Goal: Share content: Share content

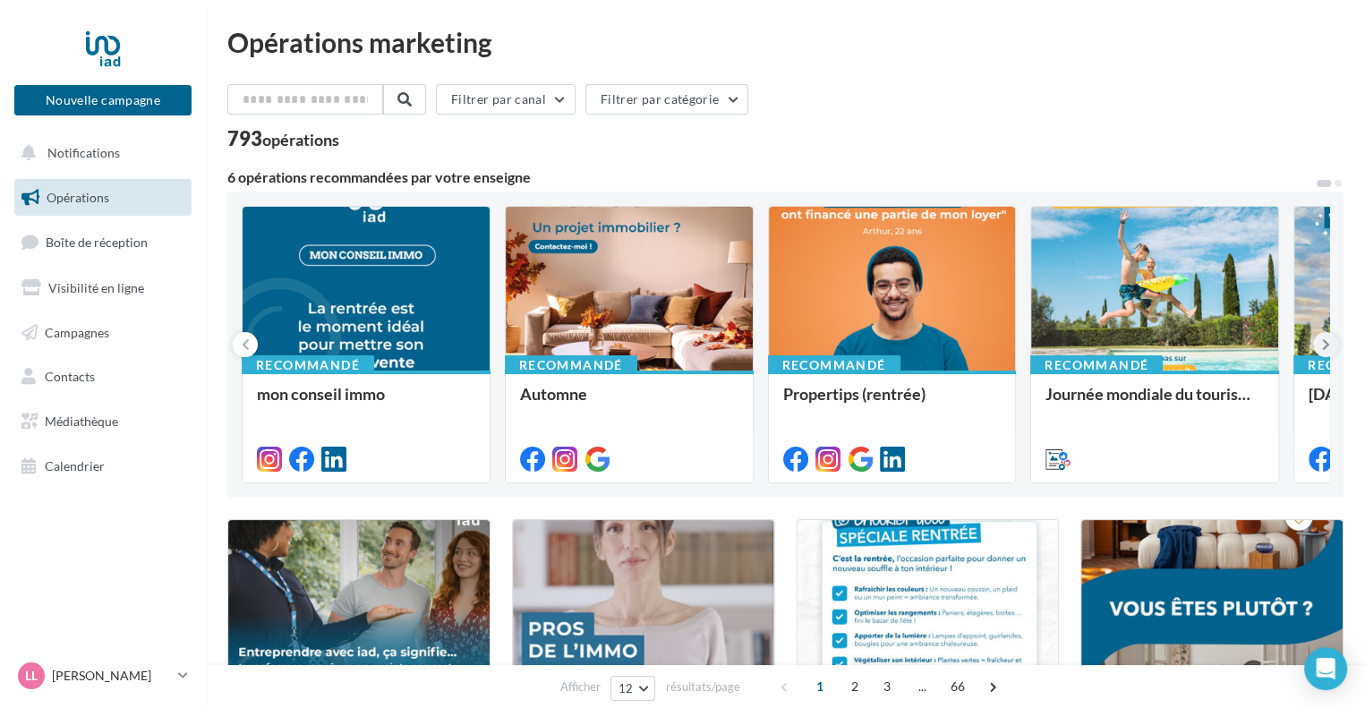
click at [1325, 348] on icon at bounding box center [1326, 345] width 8 height 18
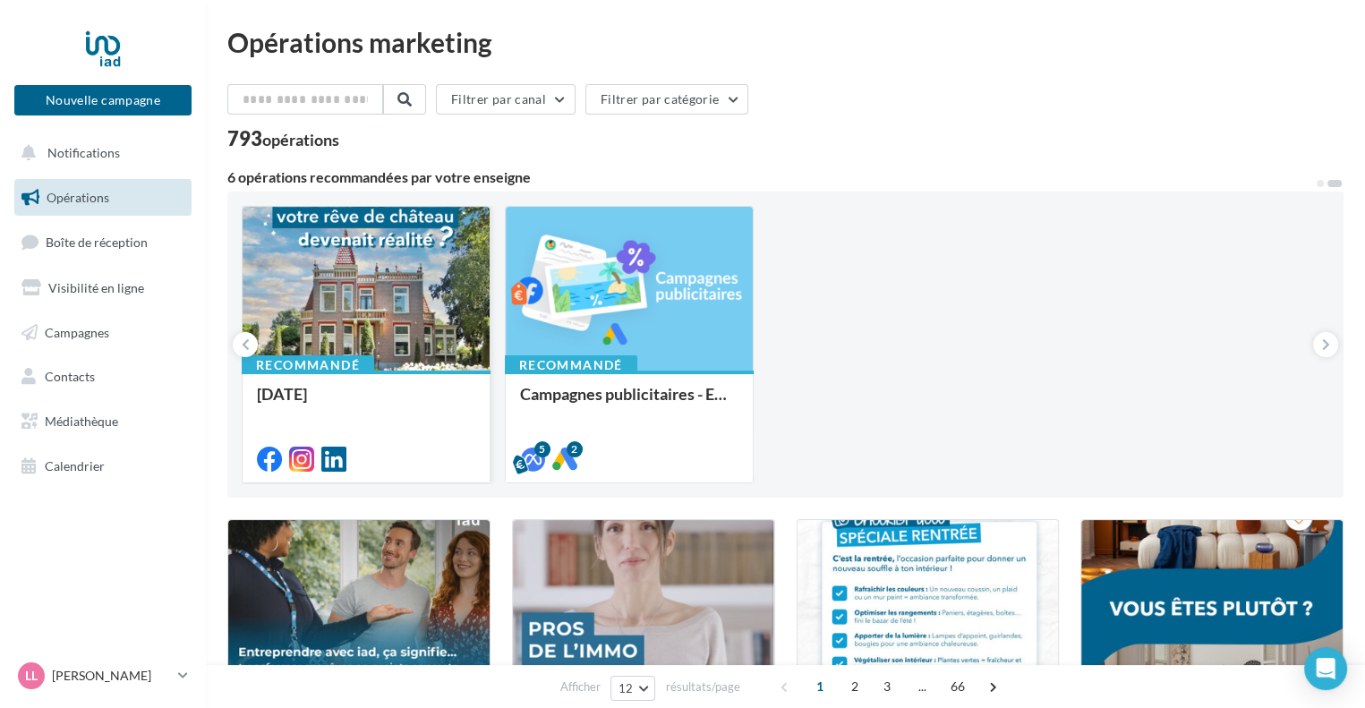
click at [381, 294] on div at bounding box center [366, 290] width 247 height 166
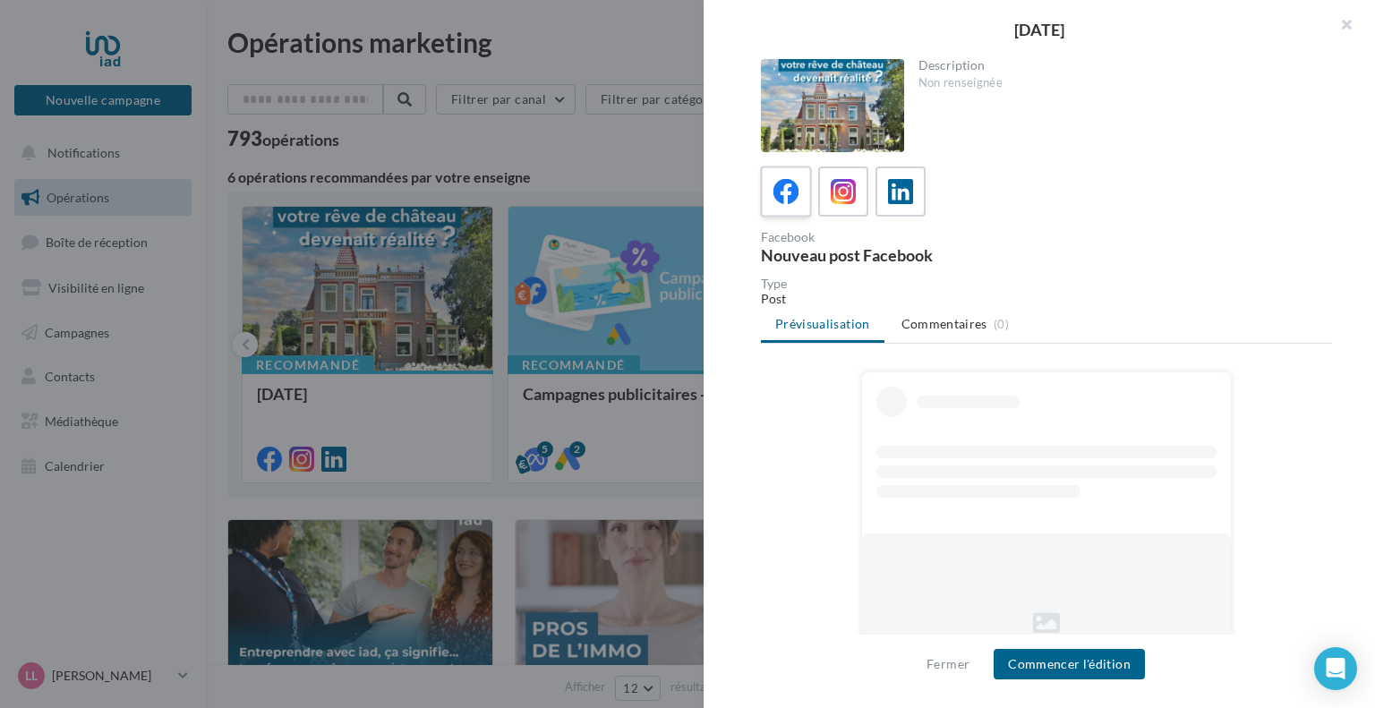
click at [783, 194] on icon at bounding box center [786, 192] width 26 height 26
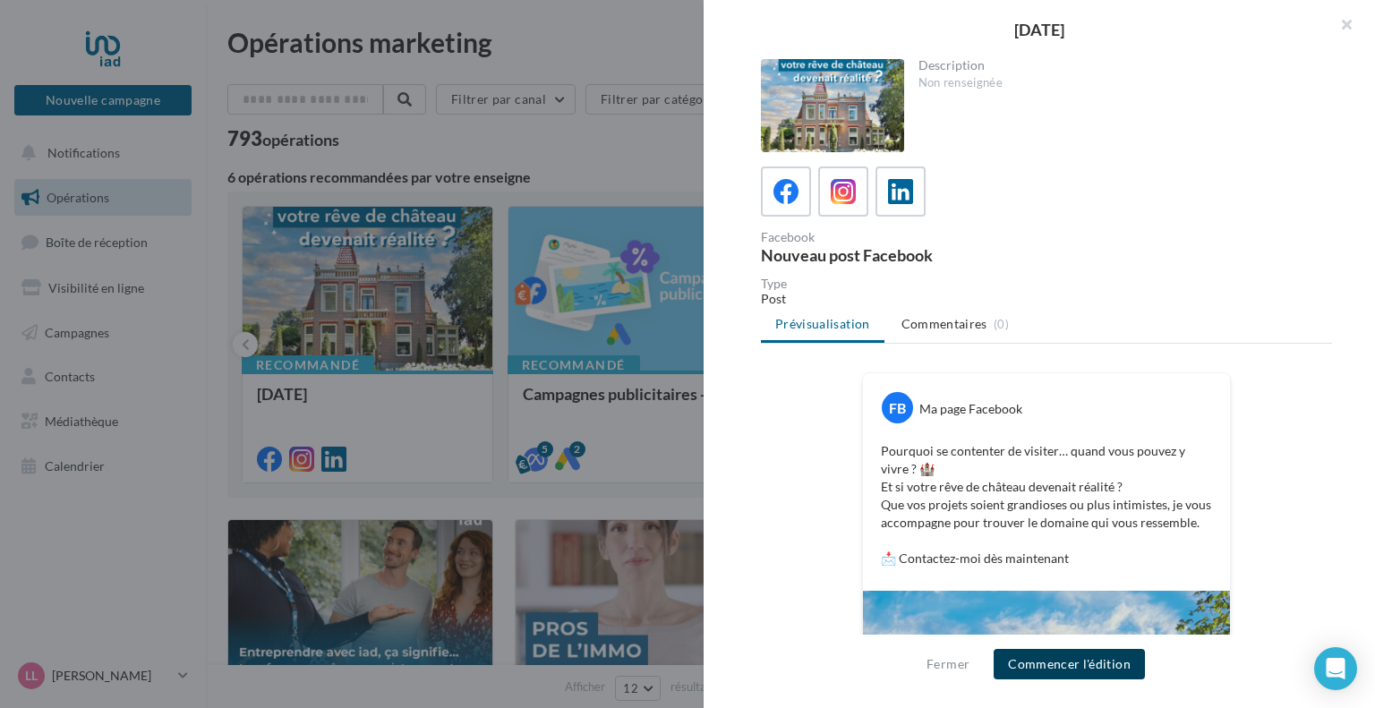
click at [1092, 657] on button "Commencer l'édition" at bounding box center [1068, 664] width 151 height 30
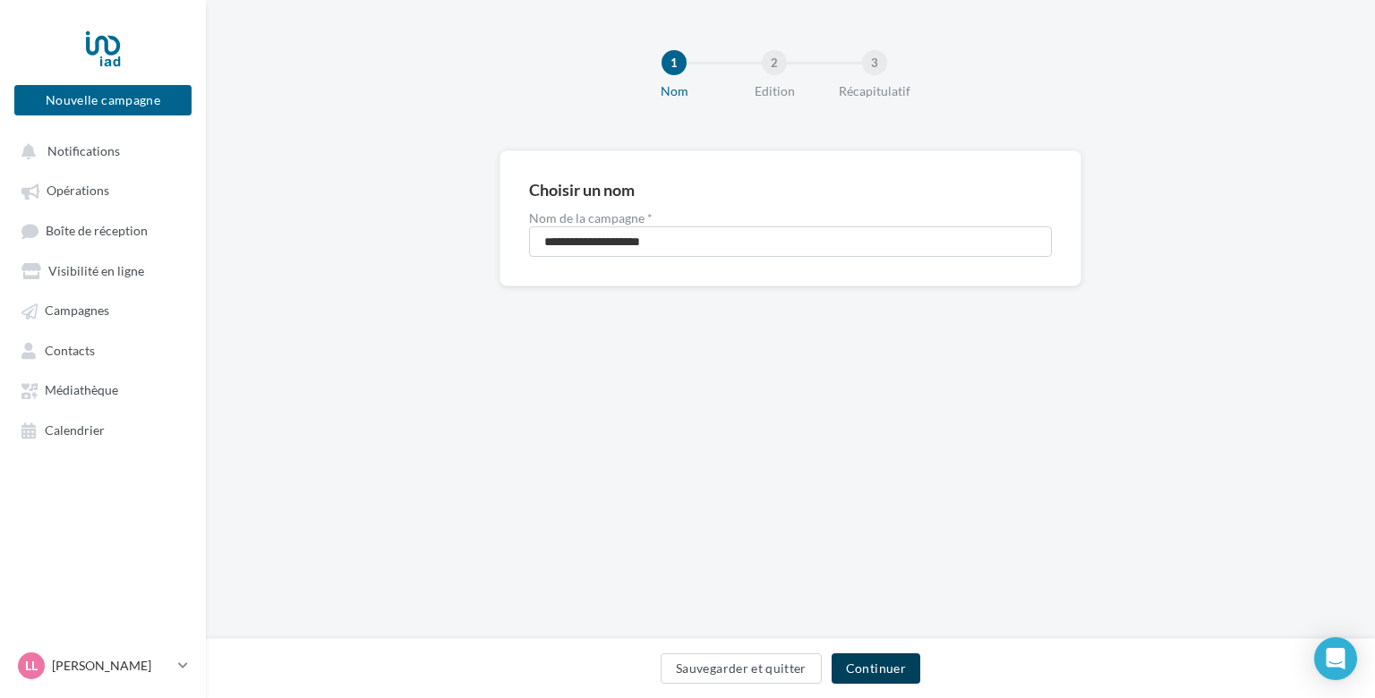
click at [881, 664] on button "Continuer" at bounding box center [875, 668] width 89 height 30
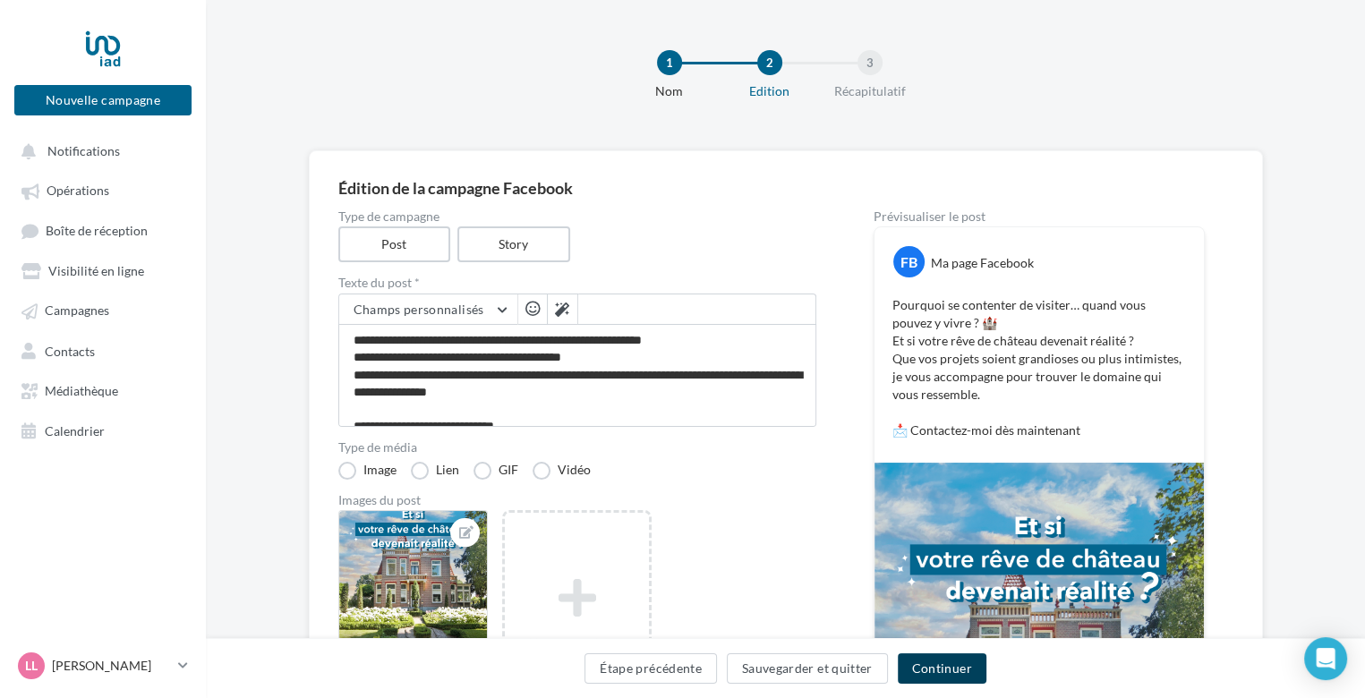
click at [923, 665] on button "Continuer" at bounding box center [942, 668] width 89 height 30
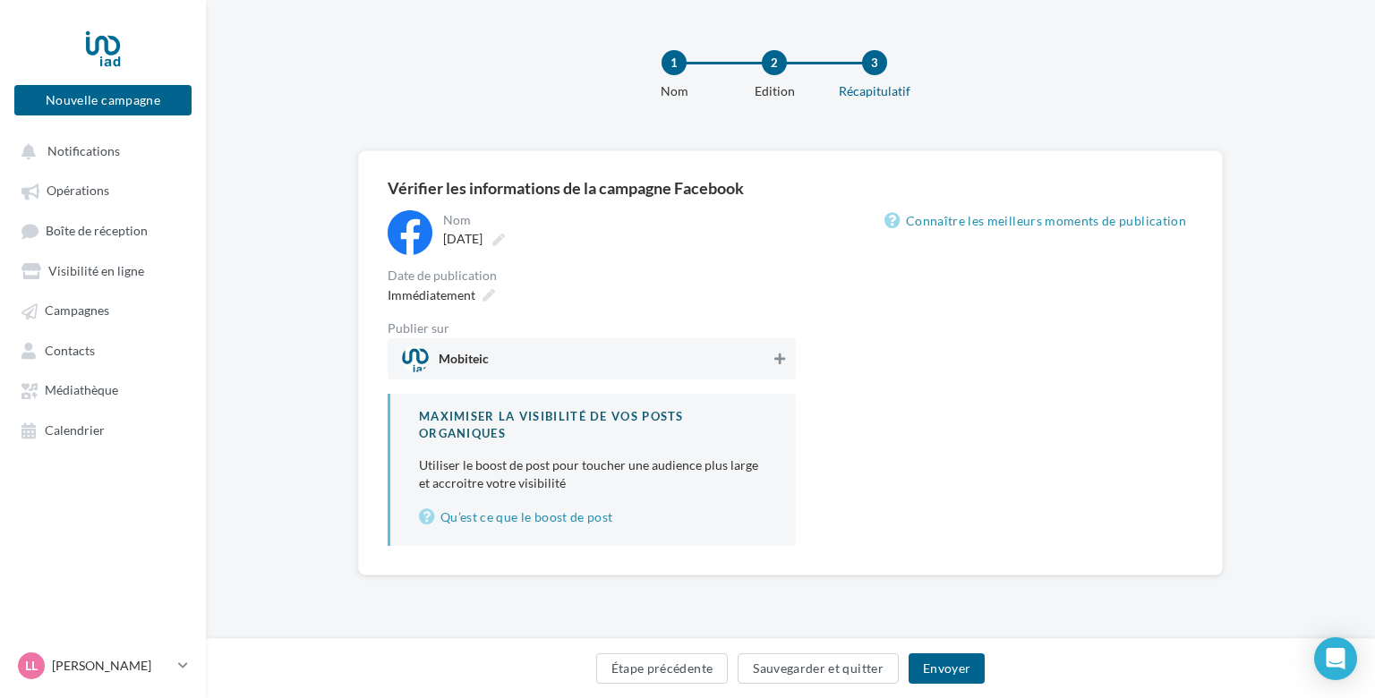
click at [776, 357] on icon at bounding box center [779, 359] width 11 height 13
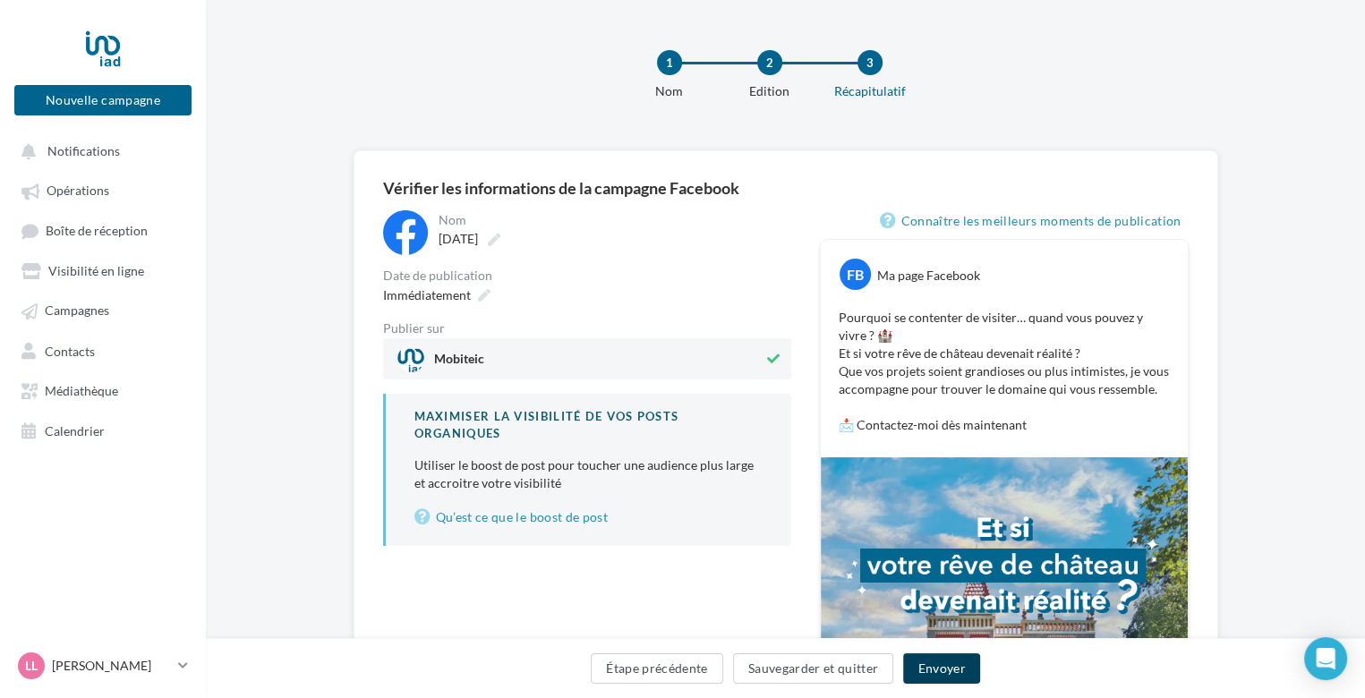
click at [942, 666] on button "Envoyer" at bounding box center [941, 668] width 76 height 30
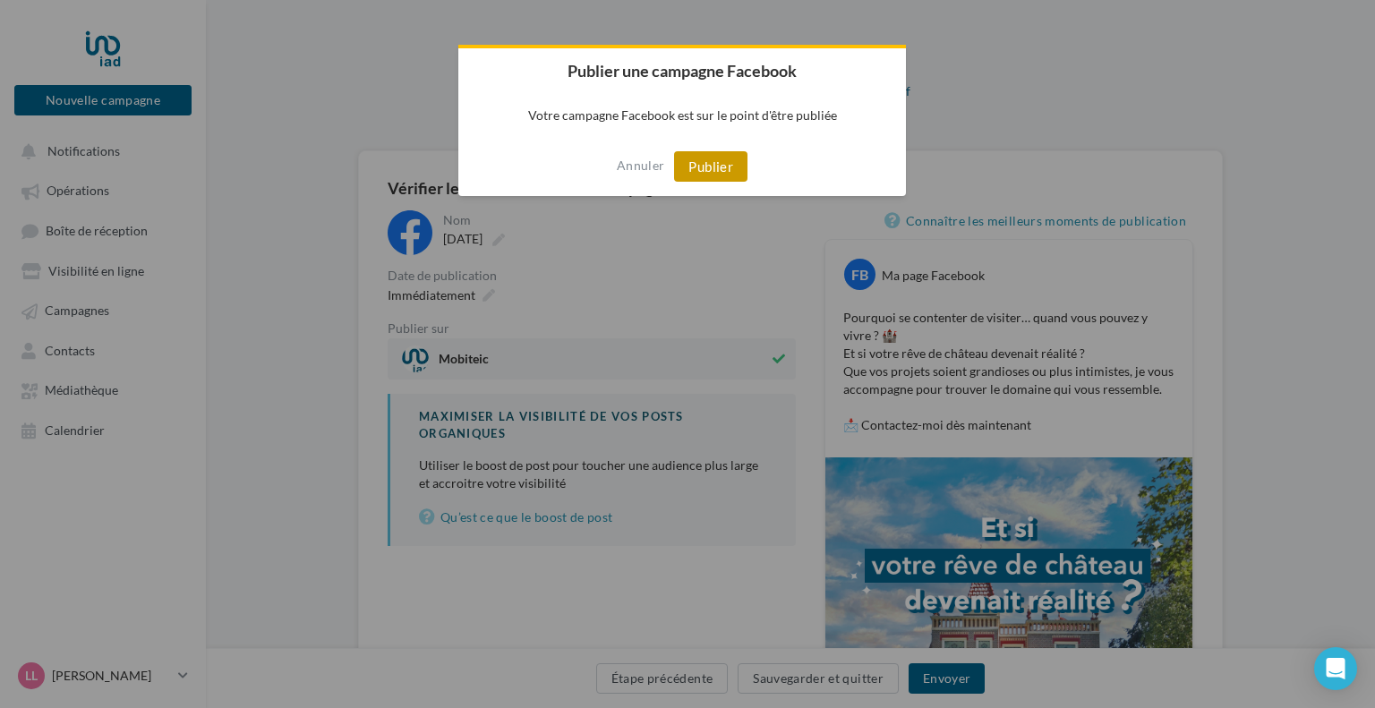
click at [722, 167] on button "Publier" at bounding box center [710, 166] width 73 height 30
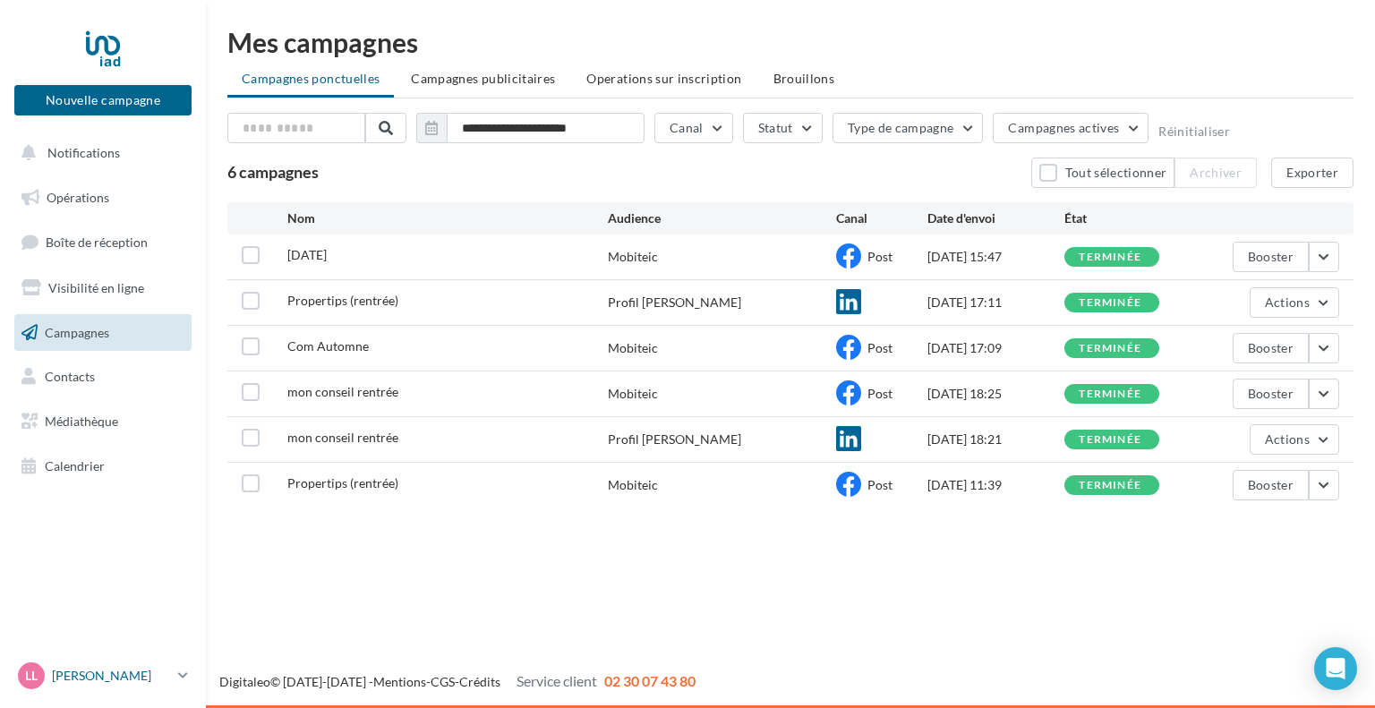
click at [99, 682] on p "[PERSON_NAME]" at bounding box center [111, 676] width 119 height 18
click at [113, 674] on p "[PERSON_NAME]" at bounding box center [111, 676] width 119 height 18
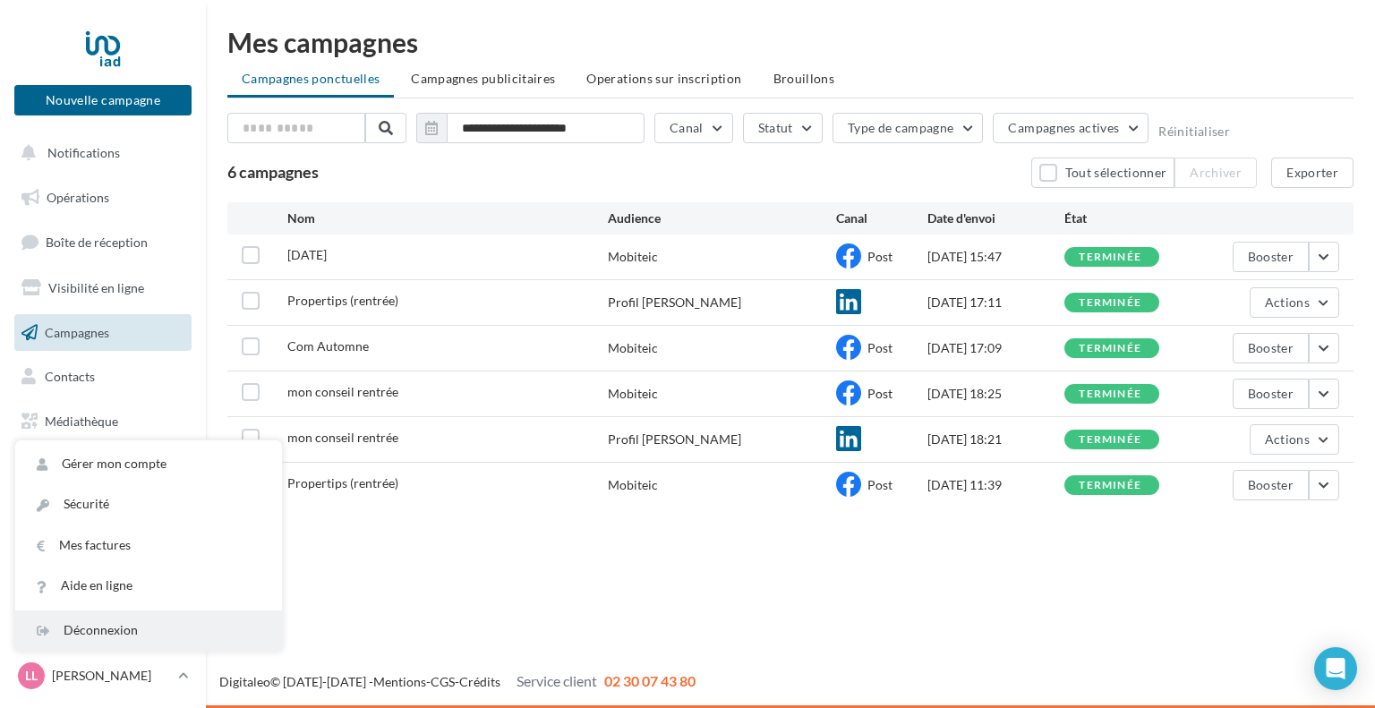
click at [98, 632] on div "Déconnexion" at bounding box center [148, 630] width 267 height 40
